Goal: Transaction & Acquisition: Purchase product/service

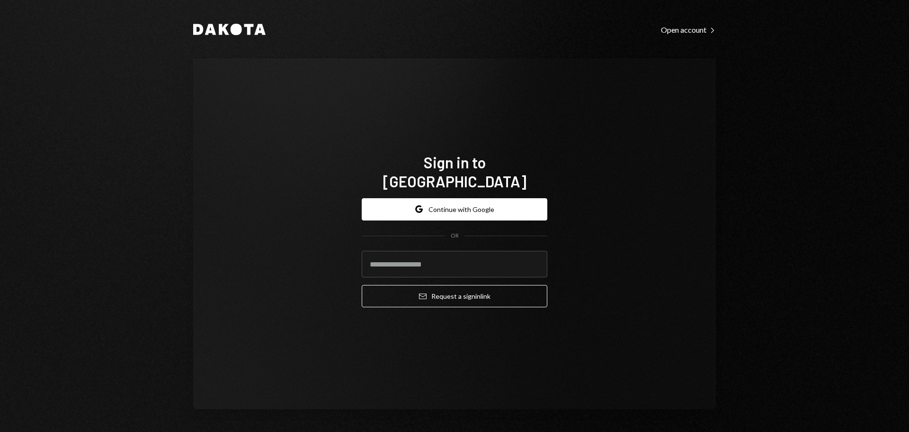
click at [476, 210] on button "Google Continue with Google" at bounding box center [455, 209] width 186 height 22
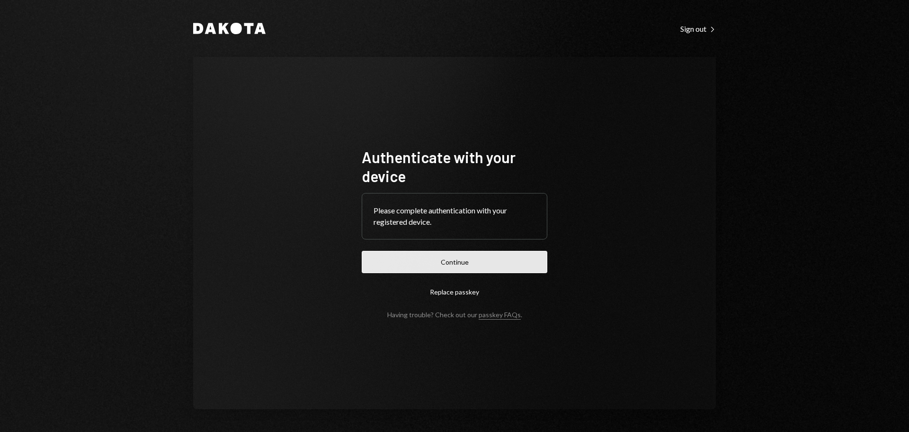
click at [460, 264] on button "Continue" at bounding box center [455, 262] width 186 height 22
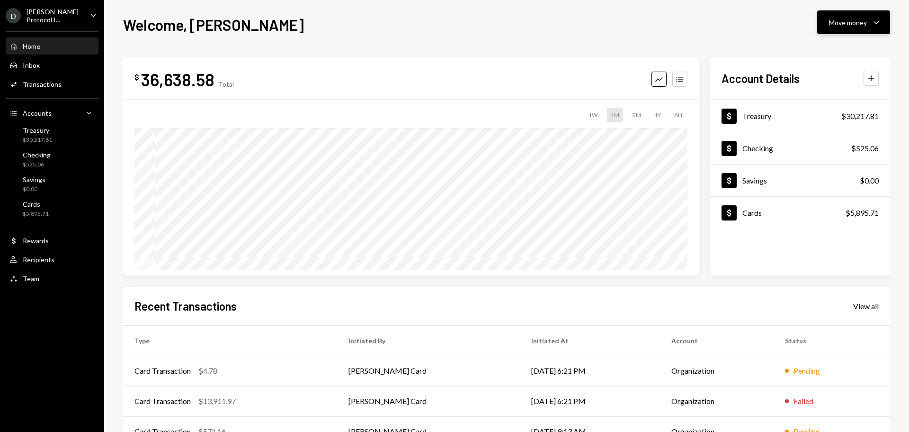
click at [873, 26] on icon "Caret Down" at bounding box center [876, 22] width 11 height 11
click at [841, 251] on div "Dollar Treasury $30,217.81 Dollar Checking $525.06 Dollar Savings $0.00 Dollar …" at bounding box center [801, 187] width 180 height 175
click at [857, 20] on div "Move money" at bounding box center [848, 23] width 38 height 10
click at [856, 21] on div "Move money" at bounding box center [848, 23] width 38 height 10
click at [43, 206] on div "Cards" at bounding box center [36, 204] width 26 height 8
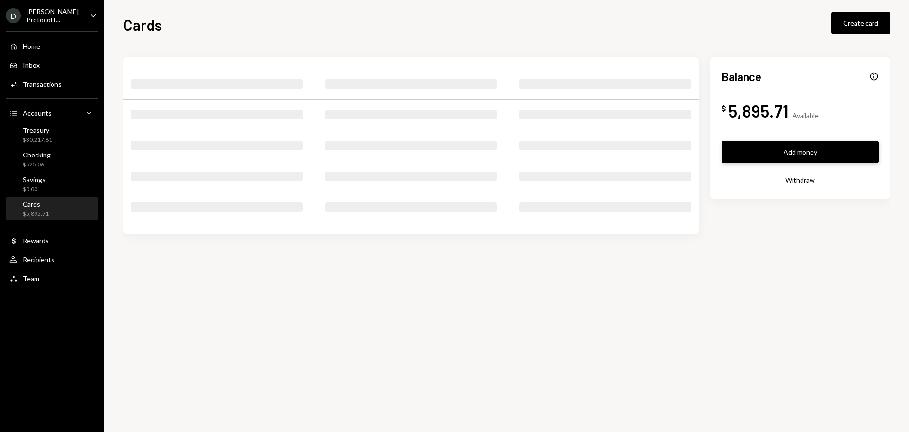
click at [780, 157] on button "Add money" at bounding box center [800, 152] width 157 height 22
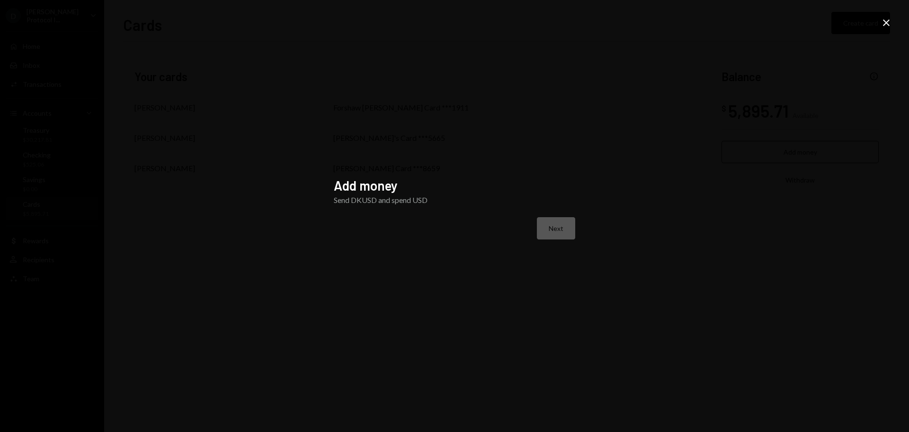
click at [538, 224] on div "Next" at bounding box center [455, 228] width 242 height 22
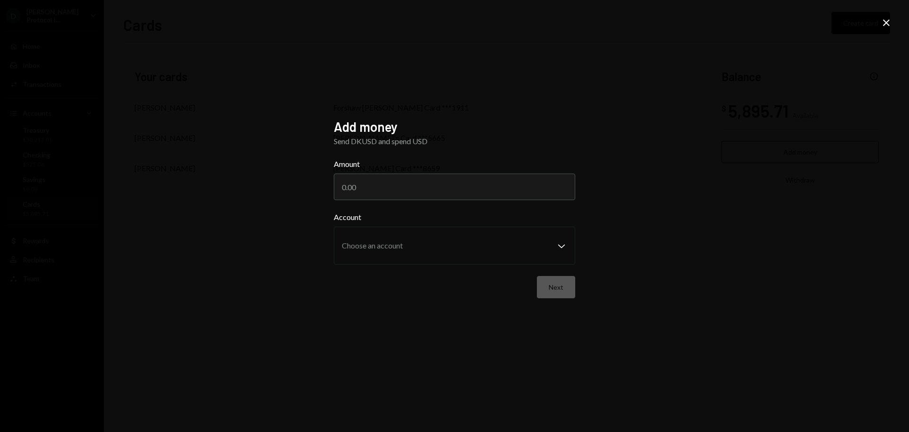
drag, startPoint x: 889, startPoint y: 22, endPoint x: 859, endPoint y: 38, distance: 33.9
click at [887, 22] on icon "Close" at bounding box center [886, 22] width 11 height 11
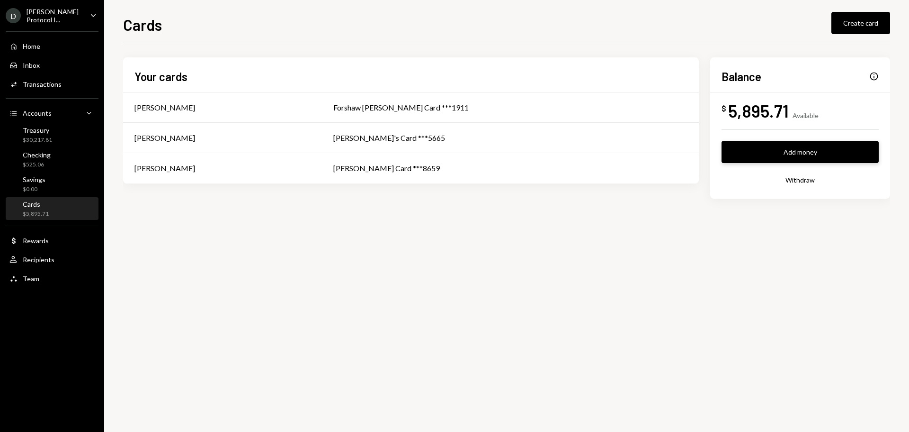
click at [774, 152] on button "Add money" at bounding box center [800, 152] width 157 height 22
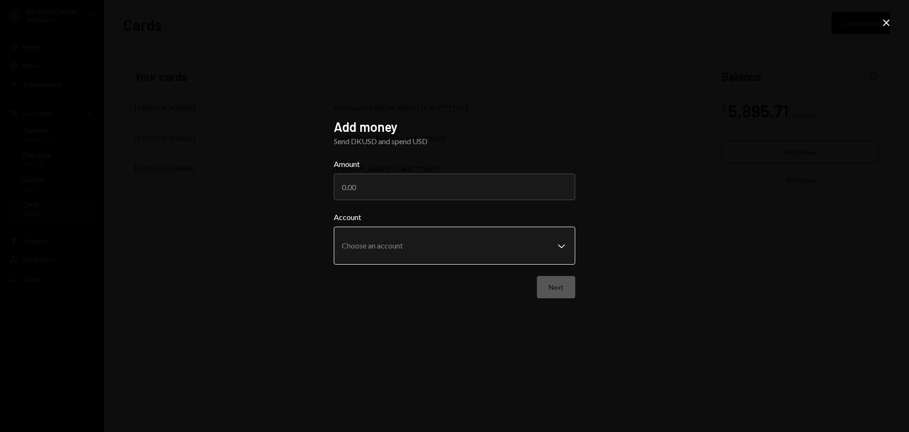
click at [462, 250] on body "**********" at bounding box center [454, 216] width 909 height 432
click at [202, 166] on div "**********" at bounding box center [454, 216] width 909 height 432
click at [896, 23] on div "**********" at bounding box center [454, 216] width 909 height 432
click at [892, 24] on div "**********" at bounding box center [454, 216] width 909 height 432
click at [887, 24] on icon "Close" at bounding box center [886, 22] width 11 height 11
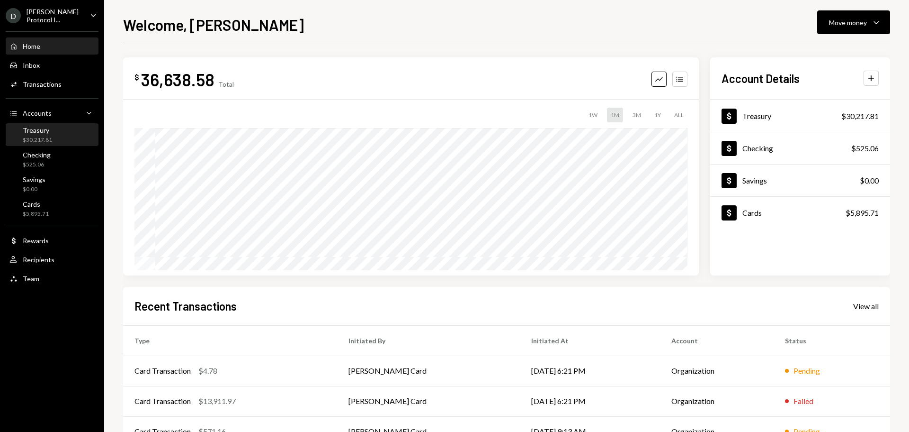
click at [54, 136] on div "Treasury $30,217.81" at bounding box center [51, 135] width 85 height 18
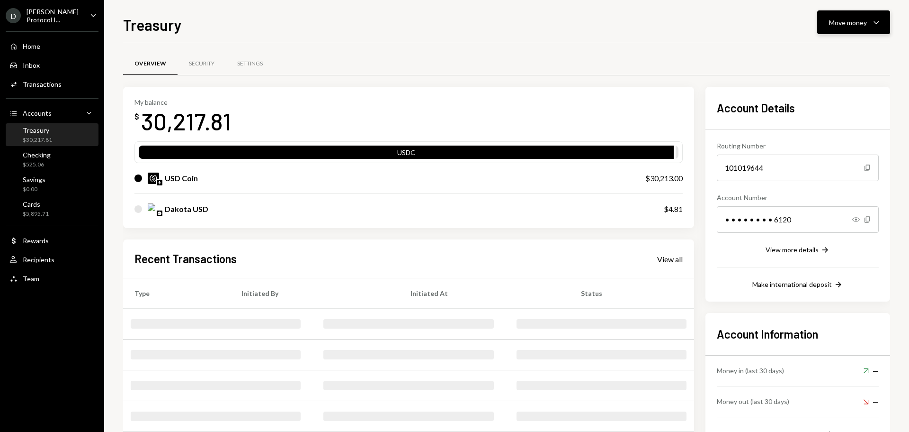
click at [859, 13] on button "Move money Caret Down" at bounding box center [854, 22] width 73 height 24
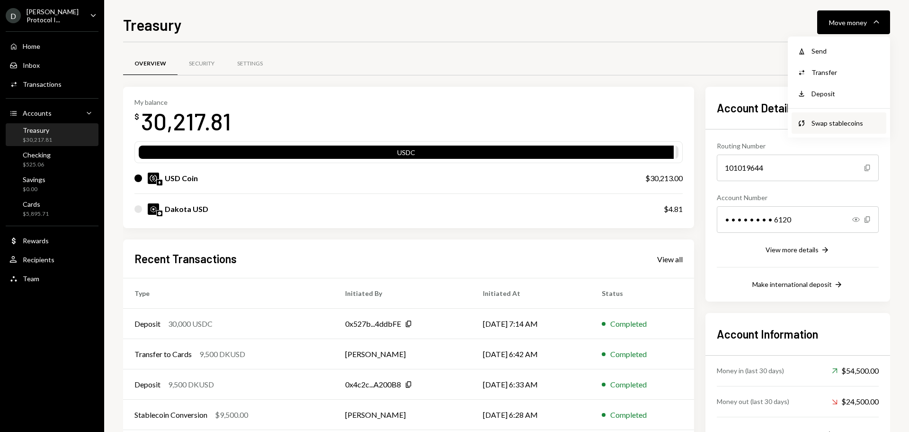
click at [824, 123] on div "Swap stablecoins" at bounding box center [846, 123] width 69 height 10
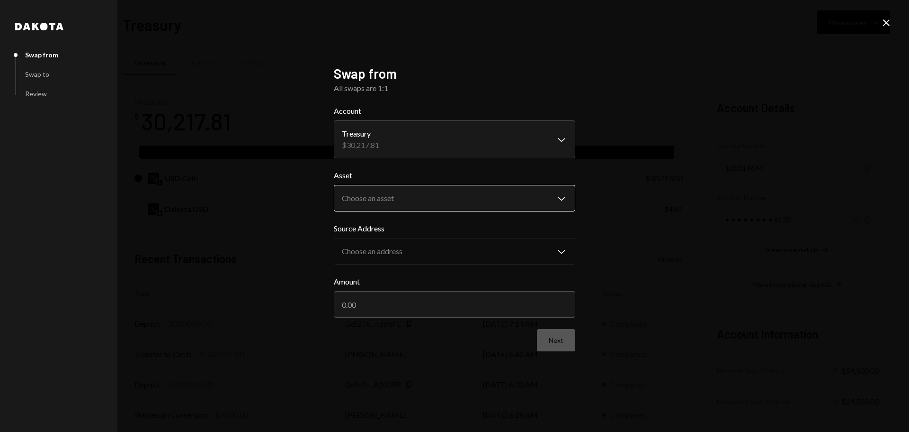
click at [430, 206] on body "D Ducat Protocol I... Caret Down Home Home Inbox Inbox Activities Transactions …" at bounding box center [454, 216] width 909 height 432
select select "*****"
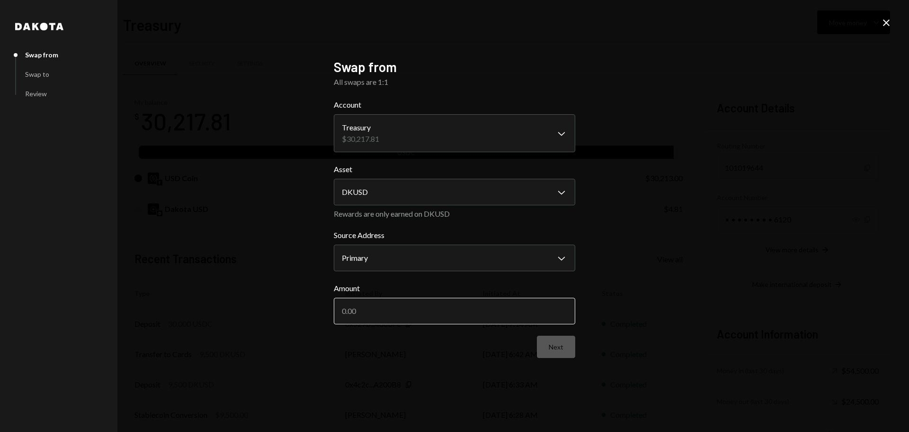
click at [419, 311] on input "Amount" at bounding box center [455, 310] width 242 height 27
click at [449, 261] on body "D Ducat Protocol I... Caret Down Home Home Inbox Inbox Activities Transactions …" at bounding box center [454, 216] width 909 height 432
click at [443, 316] on input "Amount" at bounding box center [455, 310] width 242 height 27
type input "30000"
click at [553, 344] on button "Next" at bounding box center [556, 346] width 38 height 22
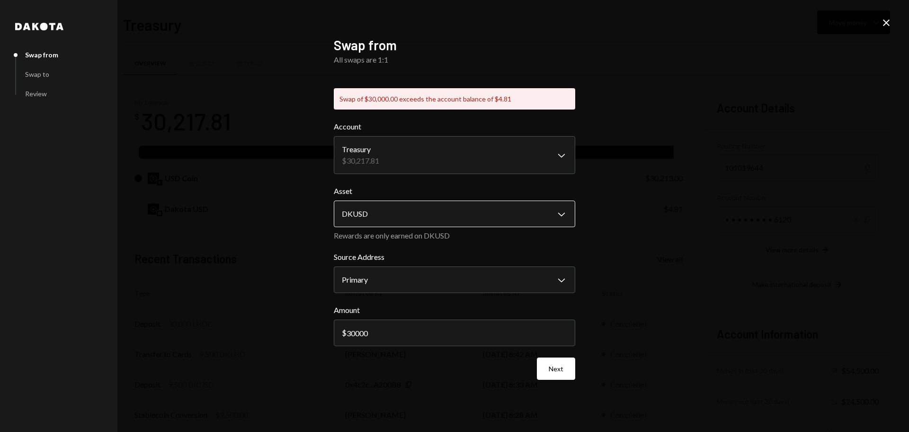
click at [520, 212] on body "D Ducat Protocol I... Caret Down Home Home Inbox Inbox Activities Transactions …" at bounding box center [454, 216] width 909 height 432
select select "****"
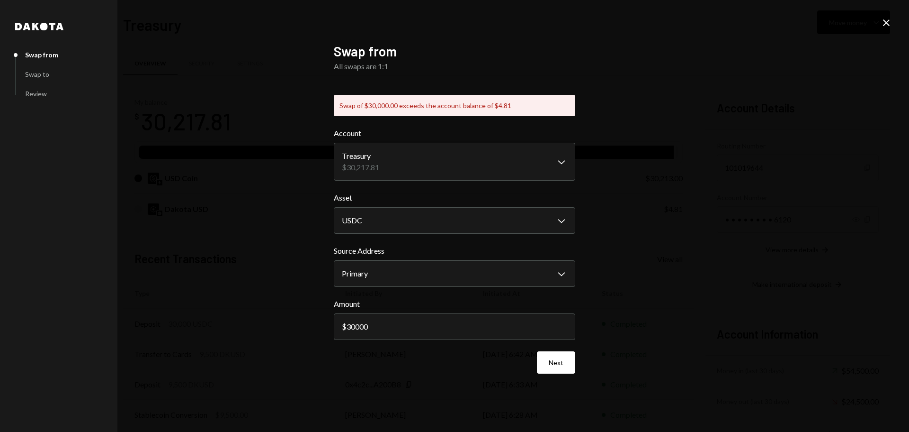
click at [552, 358] on button "Next" at bounding box center [556, 362] width 38 height 22
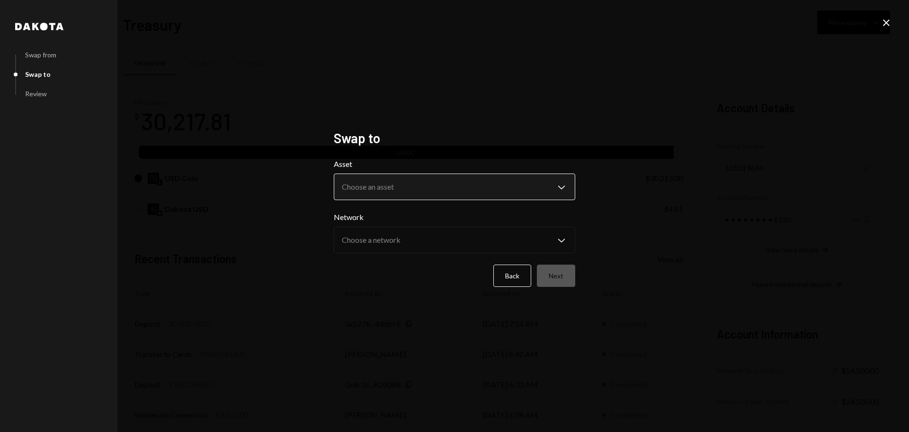
click at [455, 184] on body "D Ducat Protocol I... Caret Down Home Home Inbox Inbox Activities Transactions …" at bounding box center [454, 216] width 909 height 432
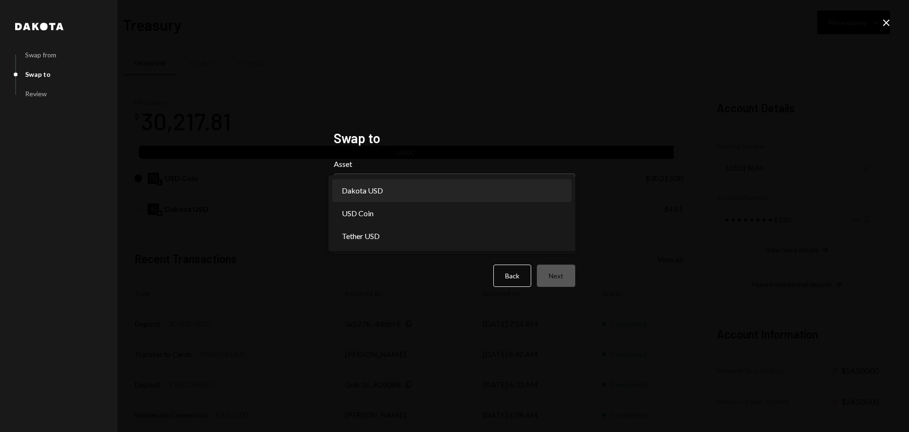
select select "*****"
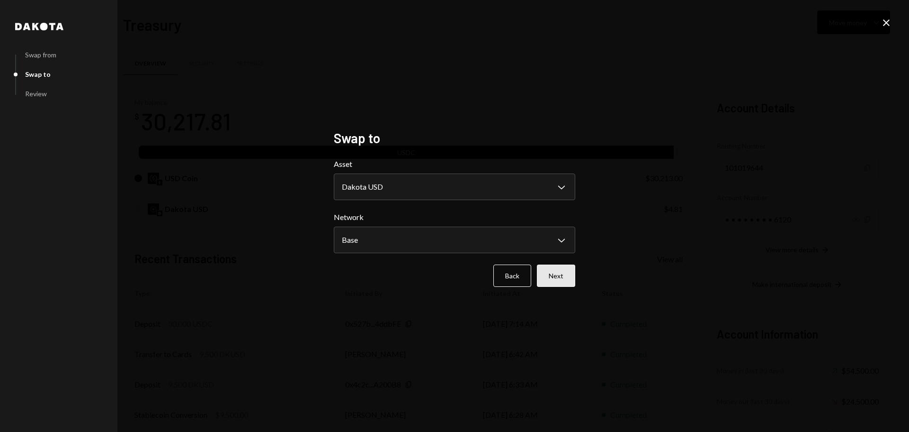
click at [567, 273] on button "Next" at bounding box center [556, 275] width 38 height 22
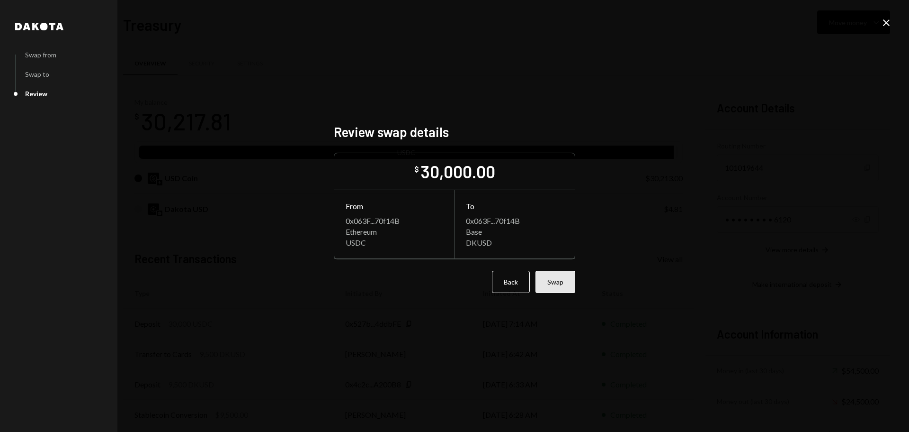
click at [563, 283] on button "Swap" at bounding box center [556, 281] width 40 height 22
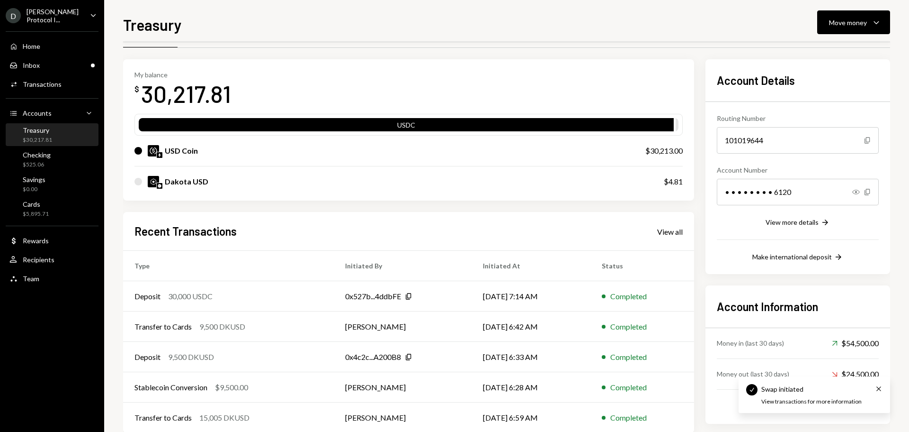
scroll to position [47, 0]
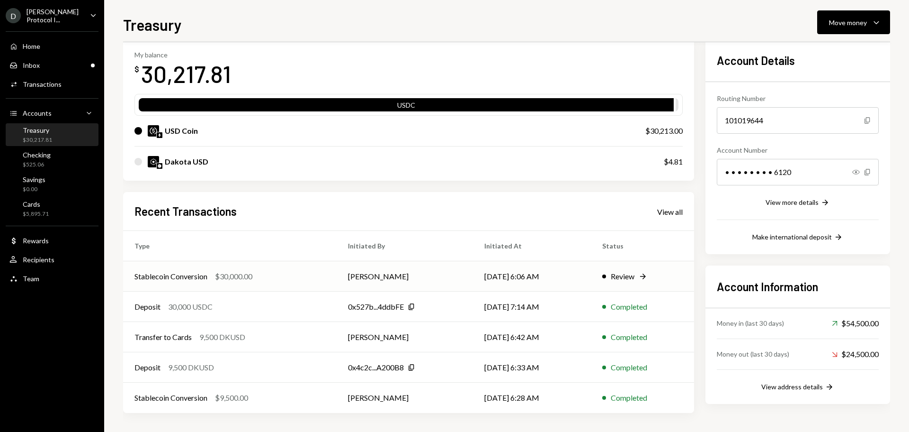
click at [564, 279] on td "[DATE] 6:06 AM" at bounding box center [532, 276] width 118 height 30
click at [627, 278] on div "Review" at bounding box center [623, 275] width 24 height 11
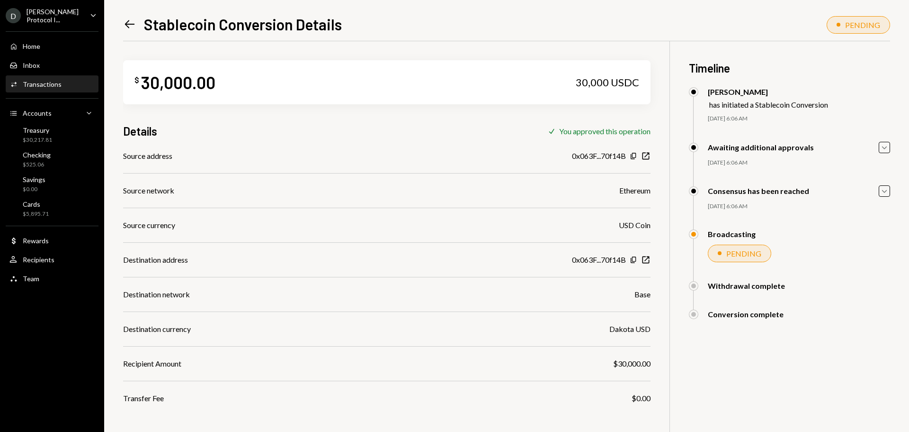
click at [867, 295] on div "Withdrawal complete [PERSON_NAME] Approved [PERSON_NAME] Awaiting Review [PERSO…" at bounding box center [789, 295] width 201 height 28
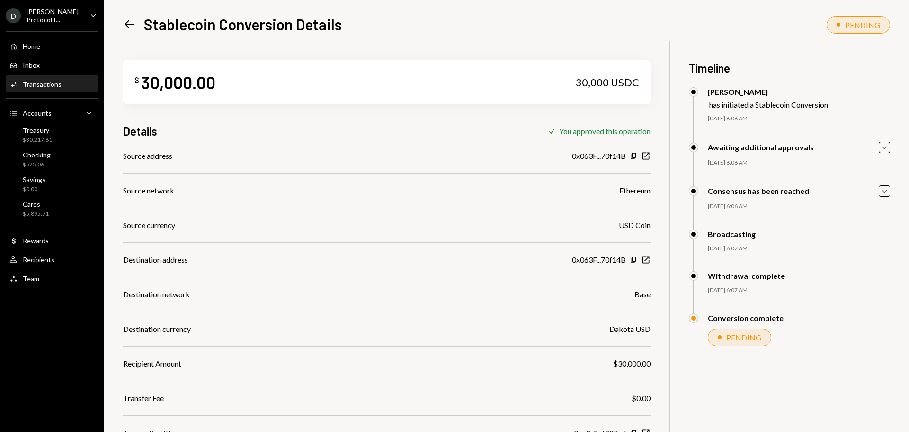
click at [828, 276] on div "Withdrawal complete" at bounding box center [789, 275] width 201 height 9
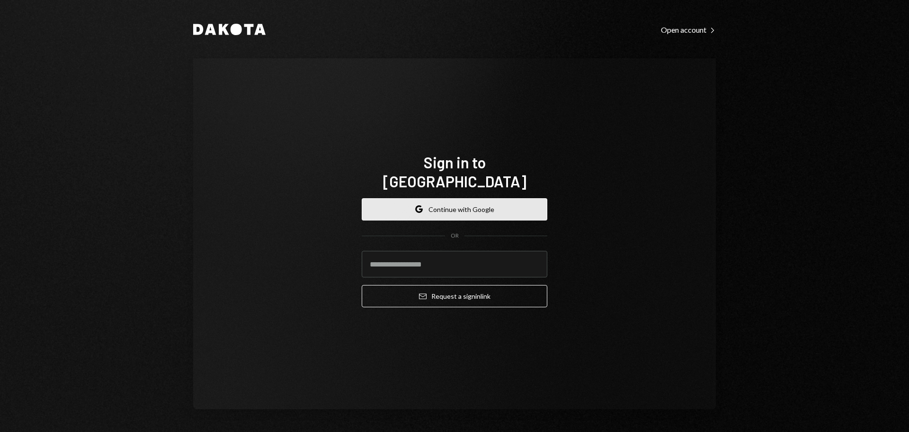
click at [423, 205] on icon "Google" at bounding box center [419, 209] width 8 height 8
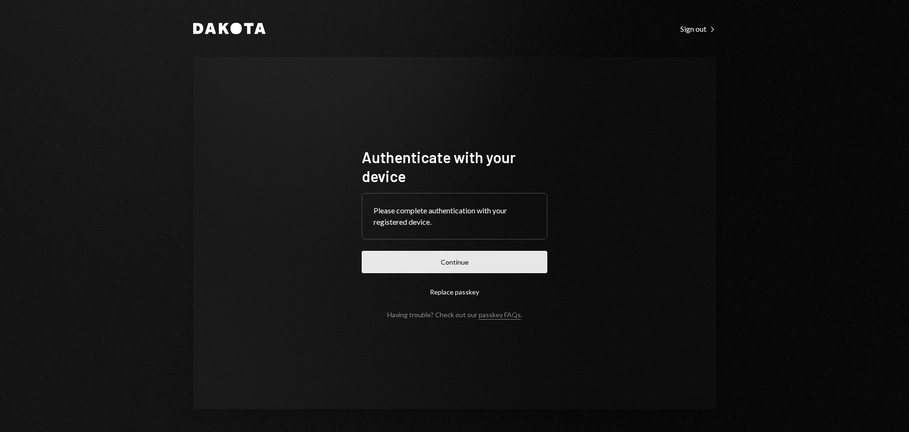
click at [455, 262] on button "Continue" at bounding box center [455, 262] width 186 height 22
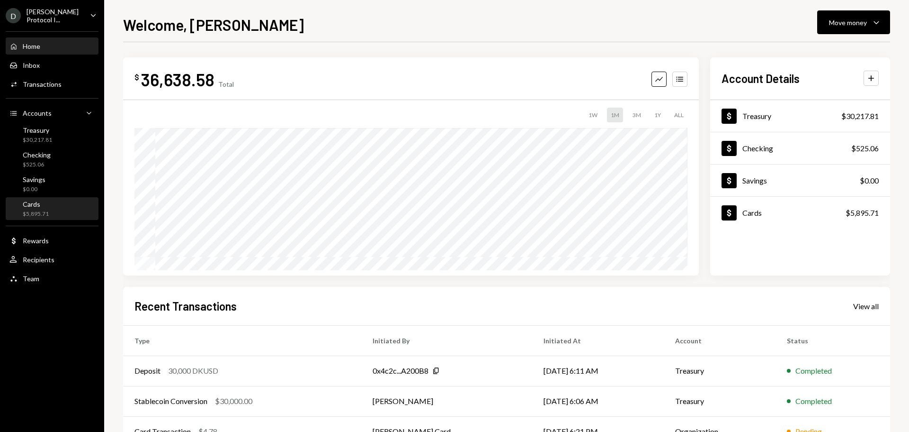
click at [56, 212] on div "Cards $5,895.71" at bounding box center [51, 209] width 85 height 18
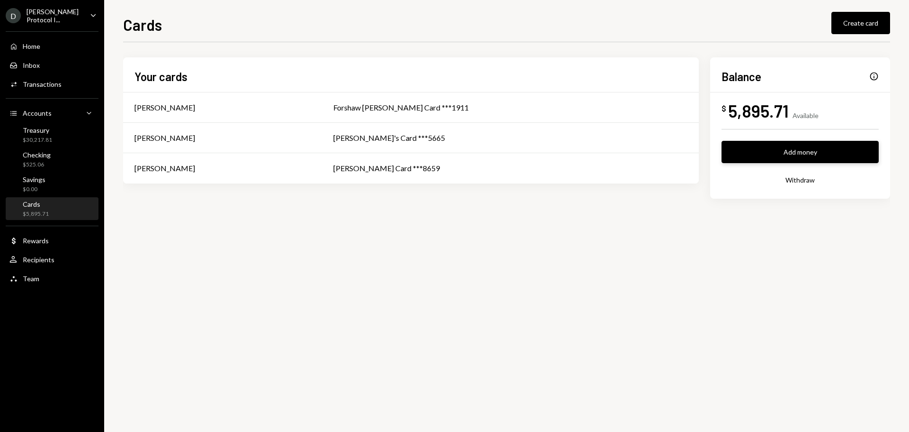
click at [817, 151] on button "Add money" at bounding box center [800, 152] width 157 height 22
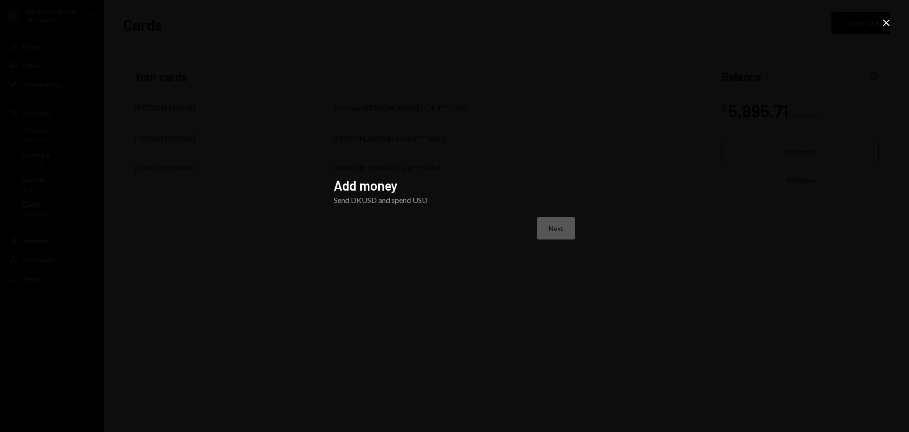
click at [547, 225] on div "Next" at bounding box center [455, 228] width 242 height 22
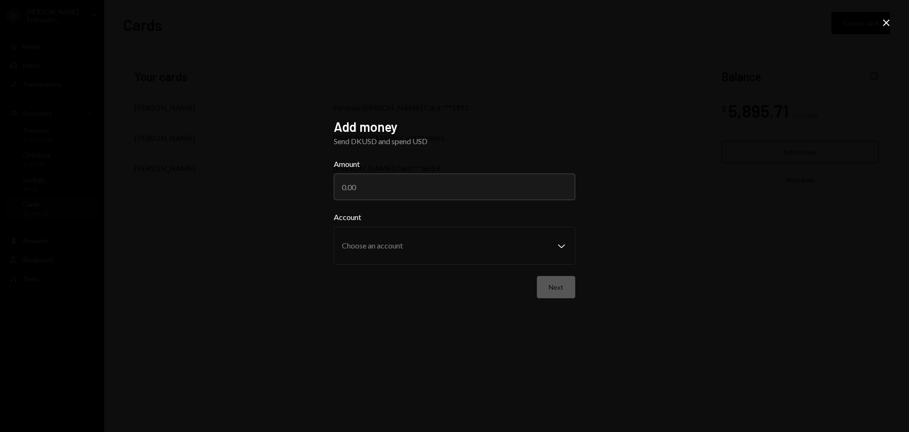
click at [356, 210] on form "Amount Account Choose an account Chevron Down Next" at bounding box center [455, 228] width 242 height 140
click at [378, 189] on input "Amount" at bounding box center [455, 186] width 242 height 27
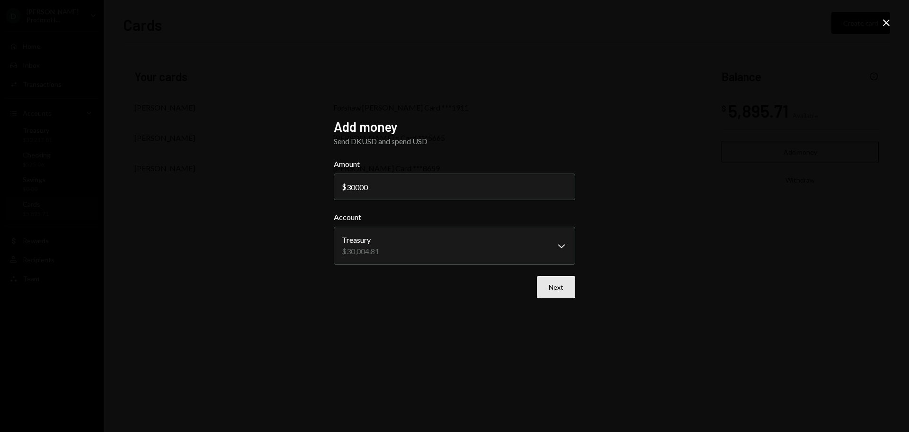
type input "30000"
click at [559, 291] on button "Next" at bounding box center [556, 287] width 38 height 22
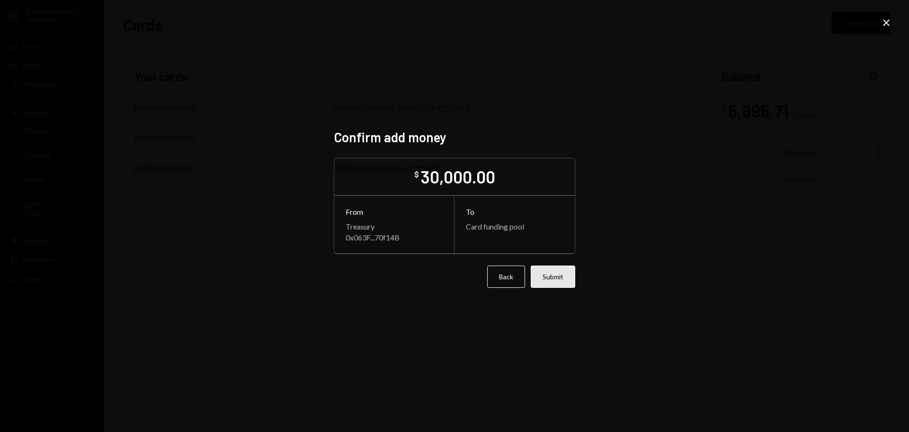
click at [555, 280] on button "Submit" at bounding box center [553, 276] width 45 height 22
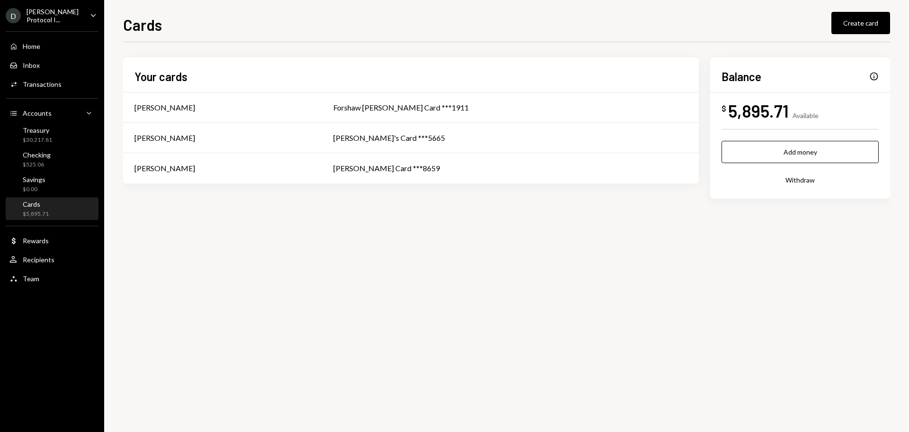
click at [396, 279] on div "Your cards Alex forshaw Forshaw Ducat Card ***1911 Andrew Evans David's Card **…" at bounding box center [506, 236] width 767 height 389
click at [199, 262] on div "Your cards Alex forshaw Forshaw Ducat Card ***1911 Andrew Evans David's Card **…" at bounding box center [506, 236] width 767 height 389
click at [334, 378] on div "Your cards Alex forshaw Forshaw Ducat Card ***1911 Andrew Evans David's Card **…" at bounding box center [506, 236] width 767 height 389
